Goal: Transaction & Acquisition: Purchase product/service

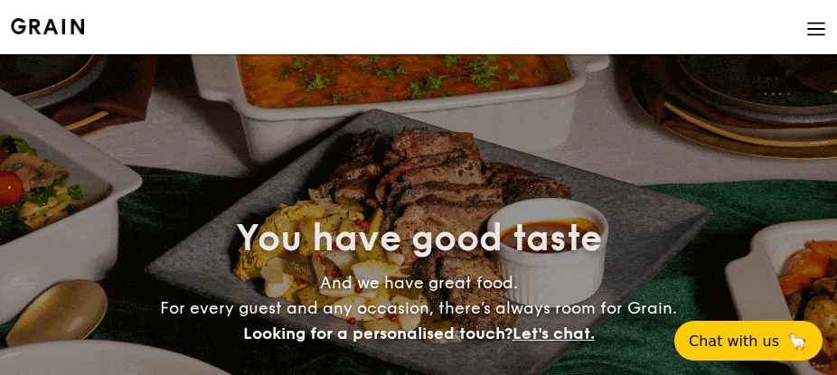
select select
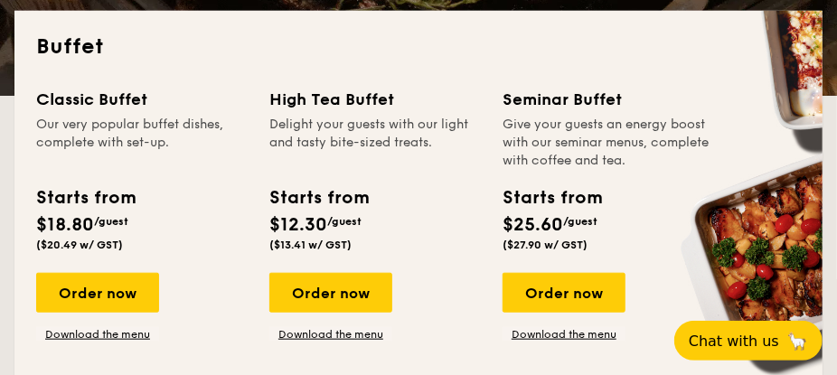
scroll to position [462, 0]
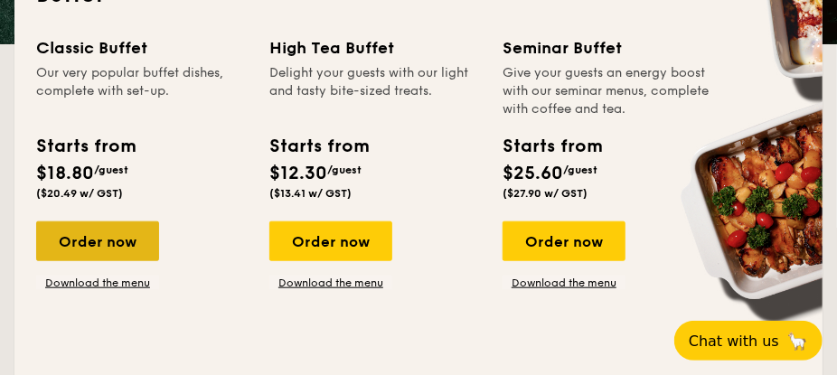
click at [89, 245] on div "Order now" at bounding box center [97, 241] width 123 height 40
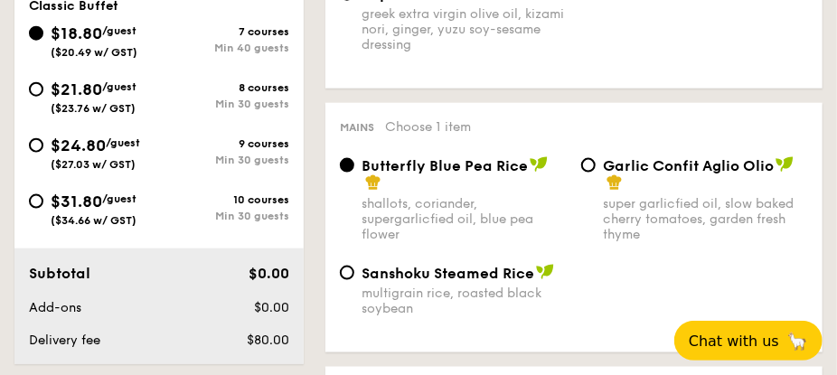
scroll to position [696, 0]
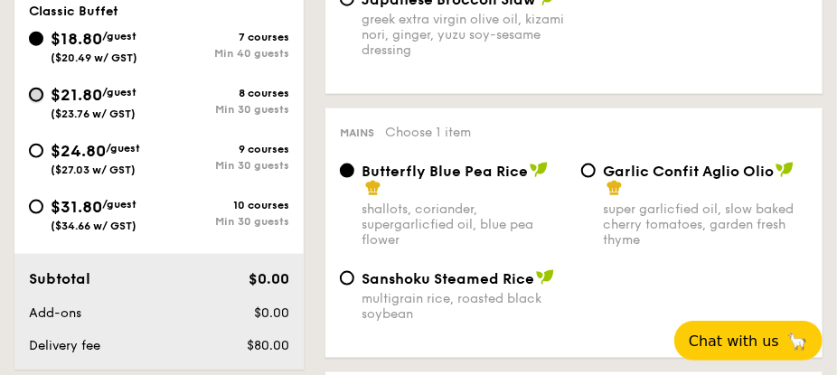
click at [35, 97] on input "$21.80 /guest ($23.76 w/ GST) 8 courses Min 30 guests" at bounding box center [36, 95] width 14 height 14
radio input "true"
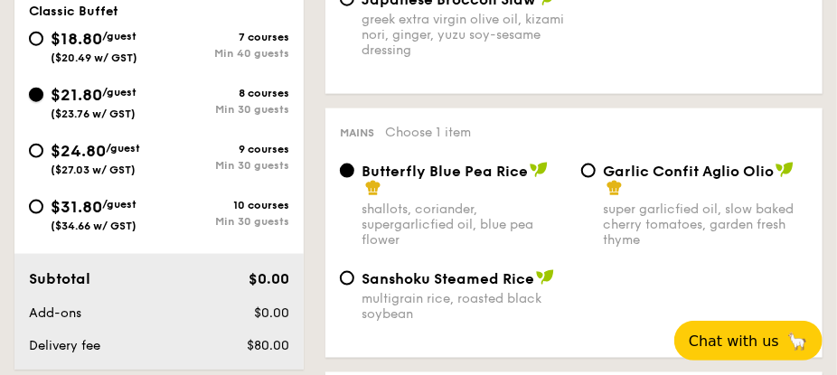
radio input "true"
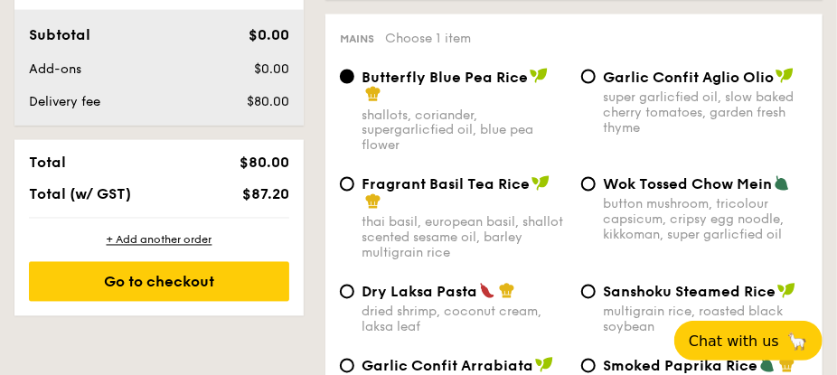
scroll to position [1021, 0]
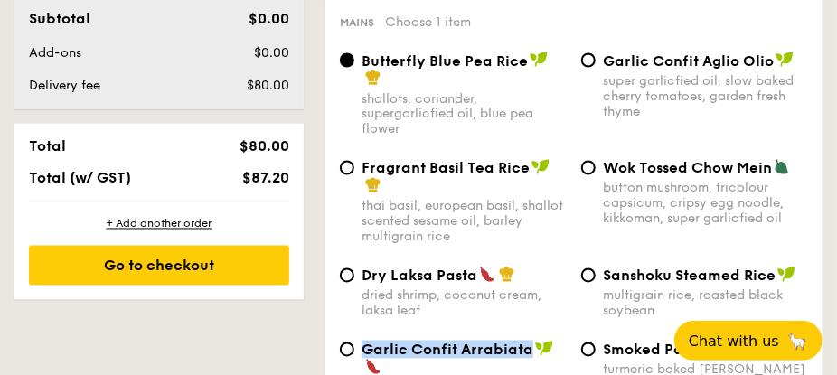
drag, startPoint x: 526, startPoint y: 289, endPoint x: 363, endPoint y: 287, distance: 162.6
click at [363, 342] on span "Garlic Confit Arrabiata" at bounding box center [447, 350] width 172 height 17
copy span "Garlic Confit Arrabiata"
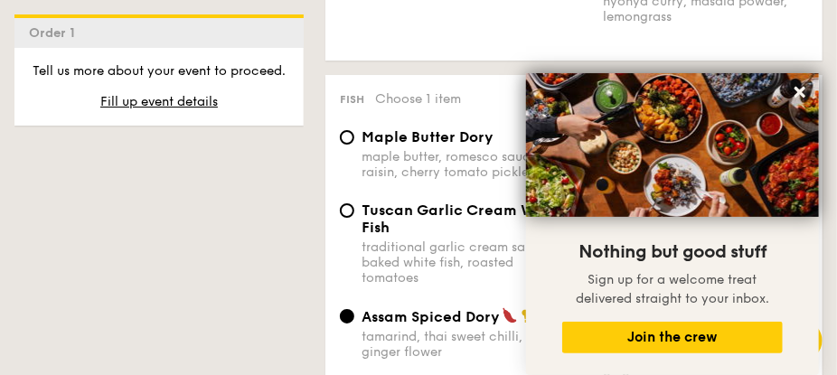
scroll to position [2121, 0]
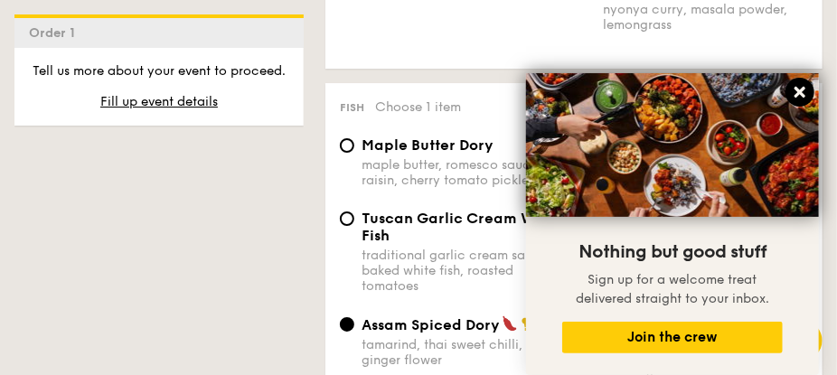
click at [797, 89] on icon at bounding box center [799, 92] width 11 height 11
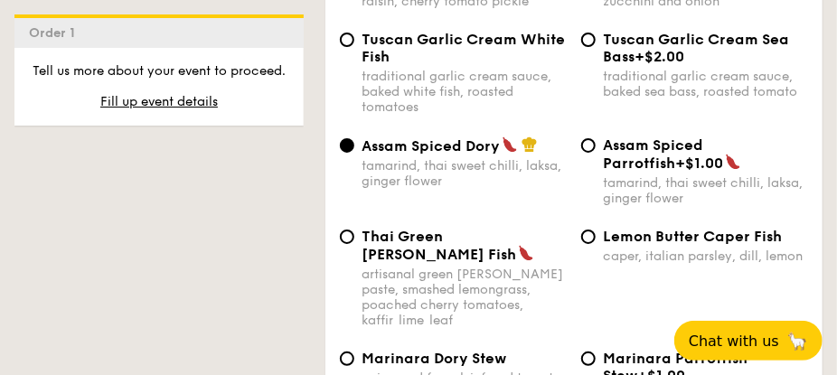
scroll to position [2325, 0]
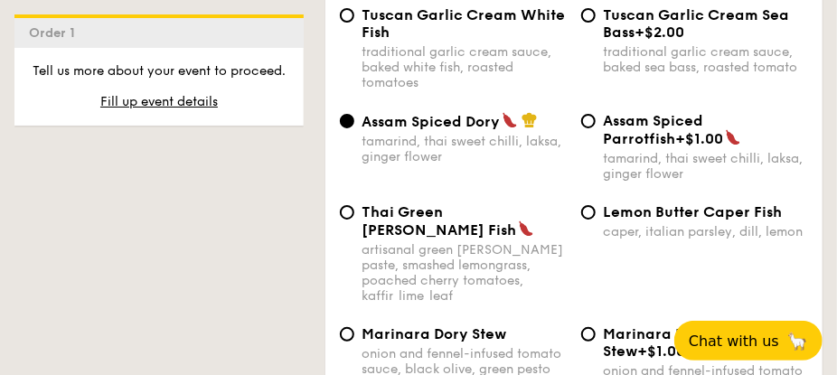
drag, startPoint x: 683, startPoint y: 145, endPoint x: 735, endPoint y: 142, distance: 51.6
click at [735, 203] on span "Lemon Butter Caper Fish" at bounding box center [692, 211] width 179 height 17
click at [595, 205] on input "Lemon Butter Caper Fish caper, italian parsley, dill, lemon" at bounding box center [588, 212] width 14 height 14
radio input "true"
click at [735, 203] on span "Lemon Butter Caper Fish" at bounding box center [692, 211] width 179 height 17
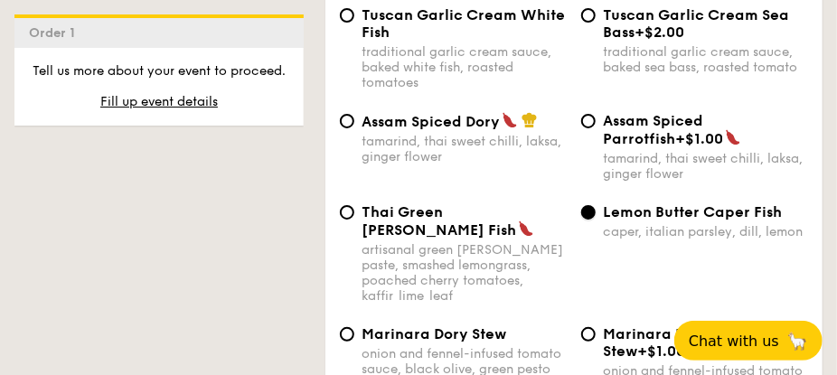
click at [595, 205] on input "Lemon Butter Caper Fish caper, italian parsley, dill, lemon" at bounding box center [588, 212] width 14 height 14
drag, startPoint x: 787, startPoint y: 149, endPoint x: 702, endPoint y: 147, distance: 84.9
click at [702, 203] on div "Lemon Butter Caper Fish" at bounding box center [705, 211] width 205 height 17
copy span "Caper Fish"
click at [804, 203] on div "Lemon Butter Caper Fish" at bounding box center [705, 211] width 205 height 17
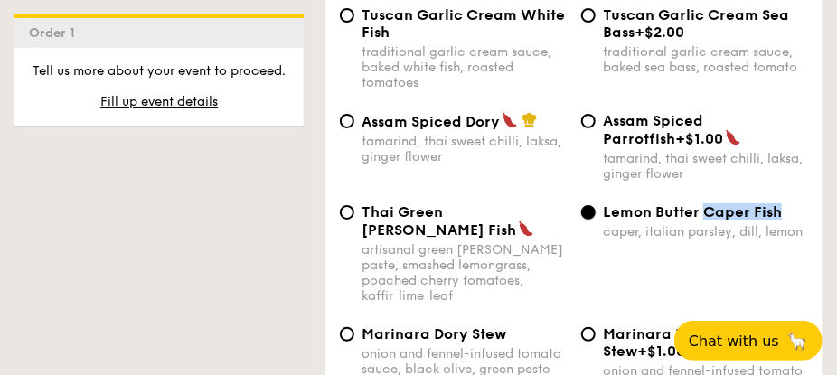
click at [595, 205] on input "Lemon Butter Caper Fish caper, italian parsley, dill, lemon" at bounding box center [588, 212] width 14 height 14
drag, startPoint x: 790, startPoint y: 144, endPoint x: 604, endPoint y: 145, distance: 185.2
click at [604, 203] on div "Lemon Butter Caper Fish" at bounding box center [705, 211] width 205 height 17
drag, startPoint x: 604, startPoint y: 145, endPoint x: 562, endPoint y: 158, distance: 44.3
click at [562, 242] on div "artisanal green [PERSON_NAME] paste, smashed lemongrass, poached cherry tomatoe…" at bounding box center [463, 272] width 205 height 61
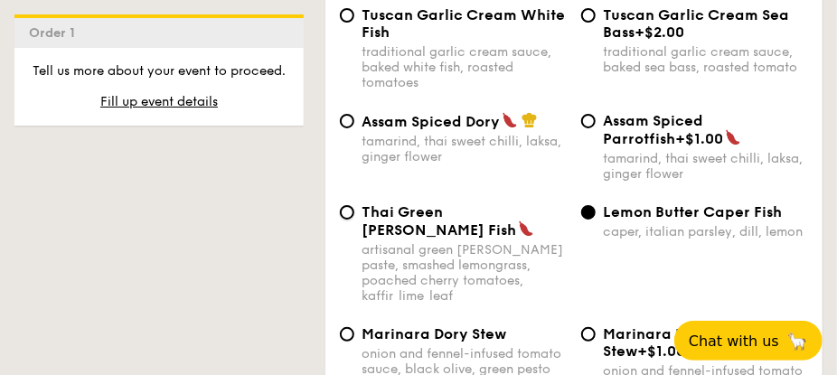
click at [354, 205] on input "Thai Green [PERSON_NAME] Fish artisanal green [PERSON_NAME] paste, smashed lemo…" at bounding box center [347, 212] width 14 height 14
radio input "true"
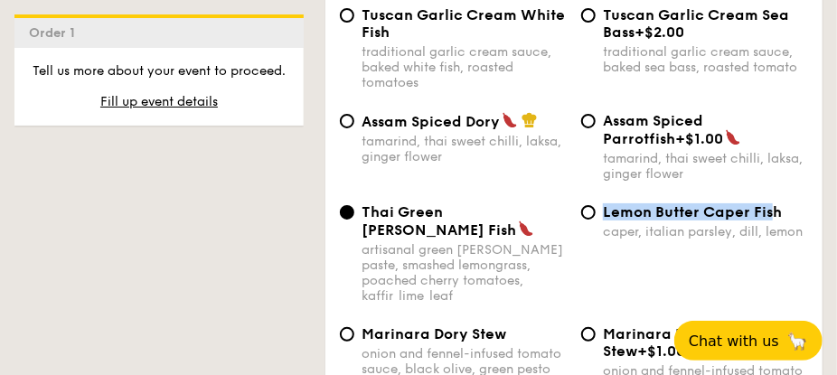
drag, startPoint x: 775, startPoint y: 145, endPoint x: 605, endPoint y: 147, distance: 169.9
click at [605, 203] on span "Lemon Butter Caper Fish" at bounding box center [692, 211] width 179 height 17
drag, startPoint x: 605, startPoint y: 147, endPoint x: 616, endPoint y: 139, distance: 13.6
copy span "Lemon Butter Caper Fis"
